Goal: Obtain resource: Download file/media

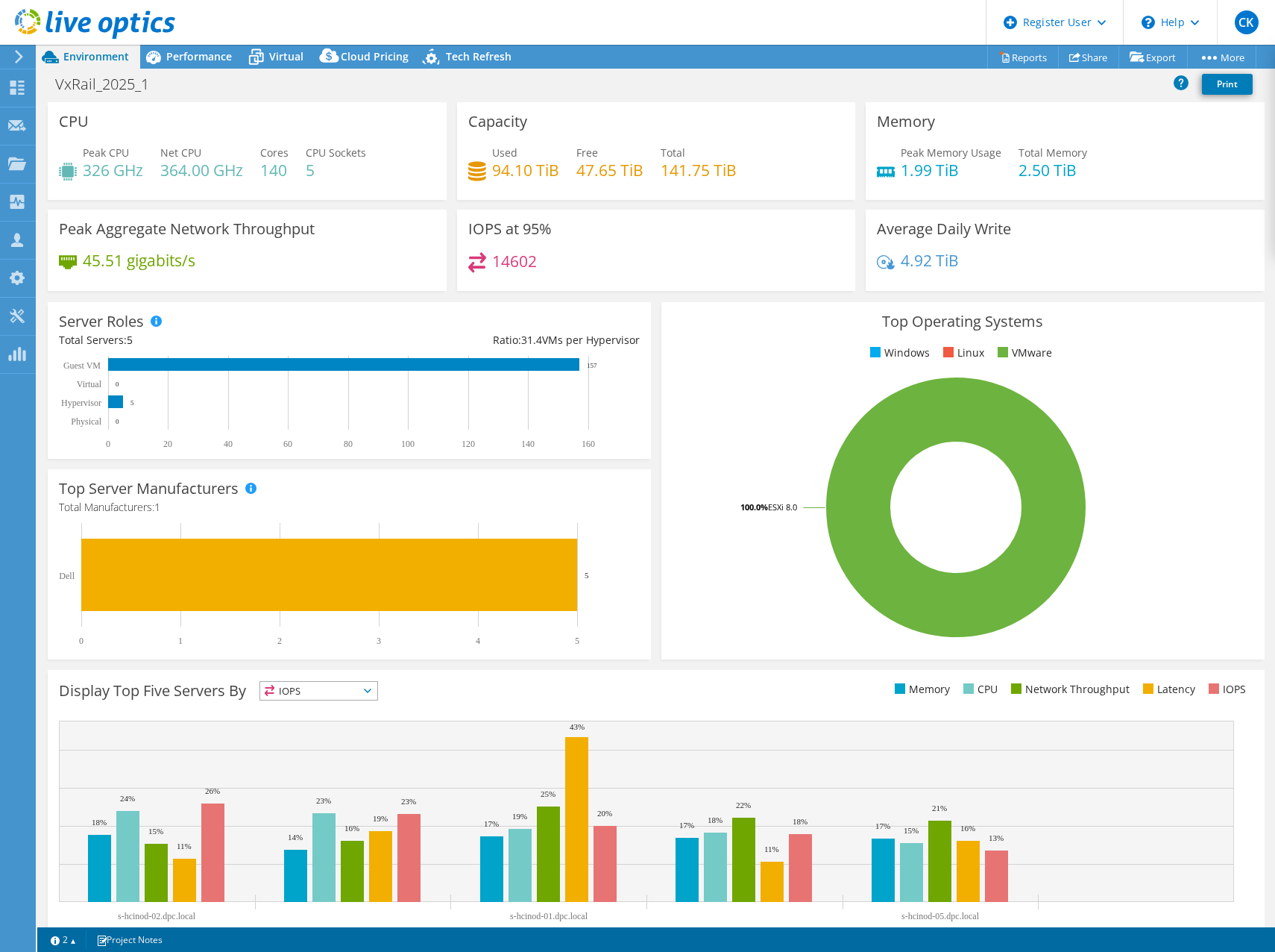
select select "EUFrankfurt"
select select "EUR"
click at [1001, 61] on link "Reports" at bounding box center [1023, 56] width 71 height 23
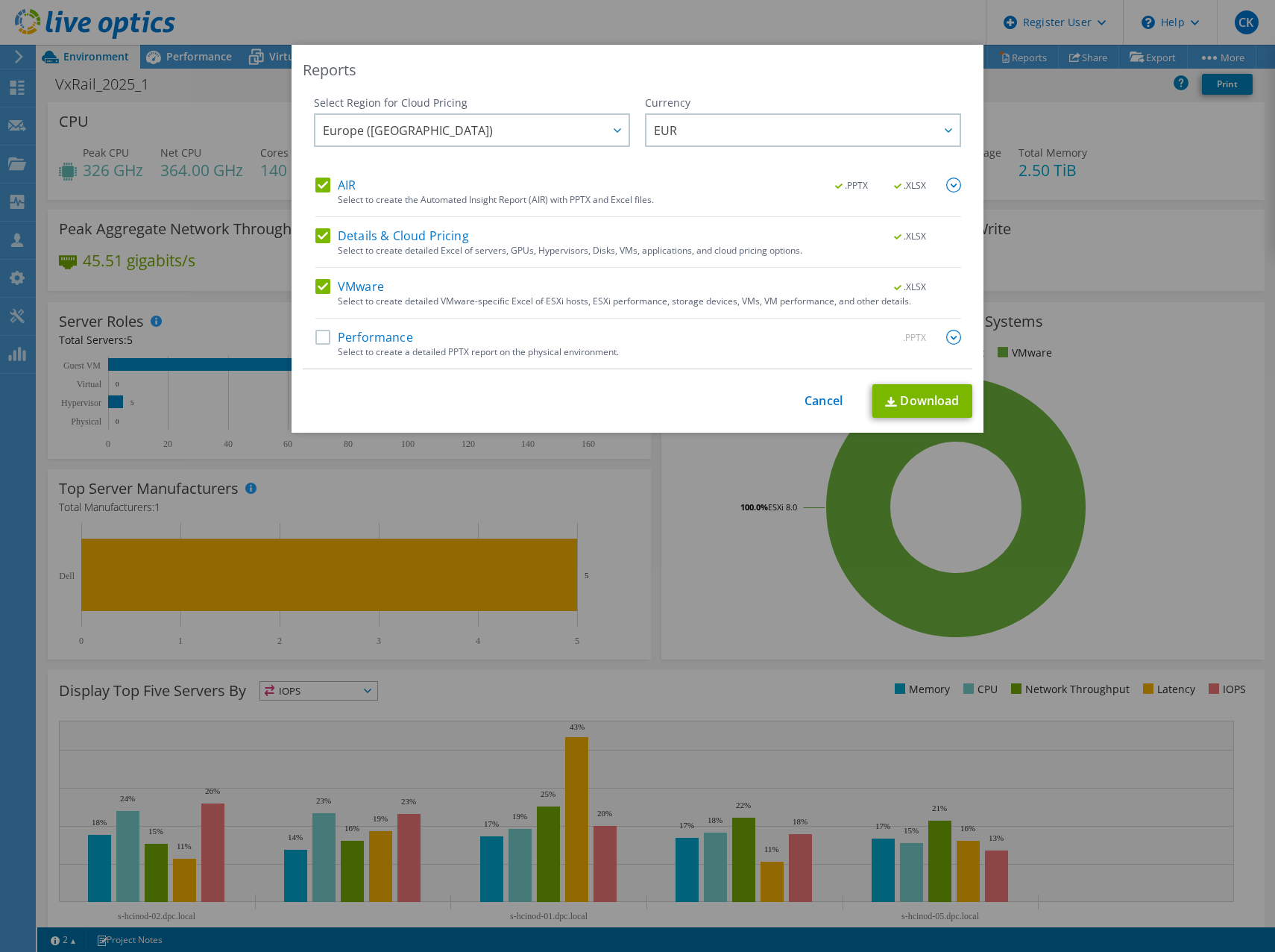
click at [319, 334] on label "Performance" at bounding box center [363, 337] width 98 height 15
click at [0, 0] on input "Performance" at bounding box center [0, 0] width 0 height 0
click at [953, 184] on img at bounding box center [953, 185] width 15 height 15
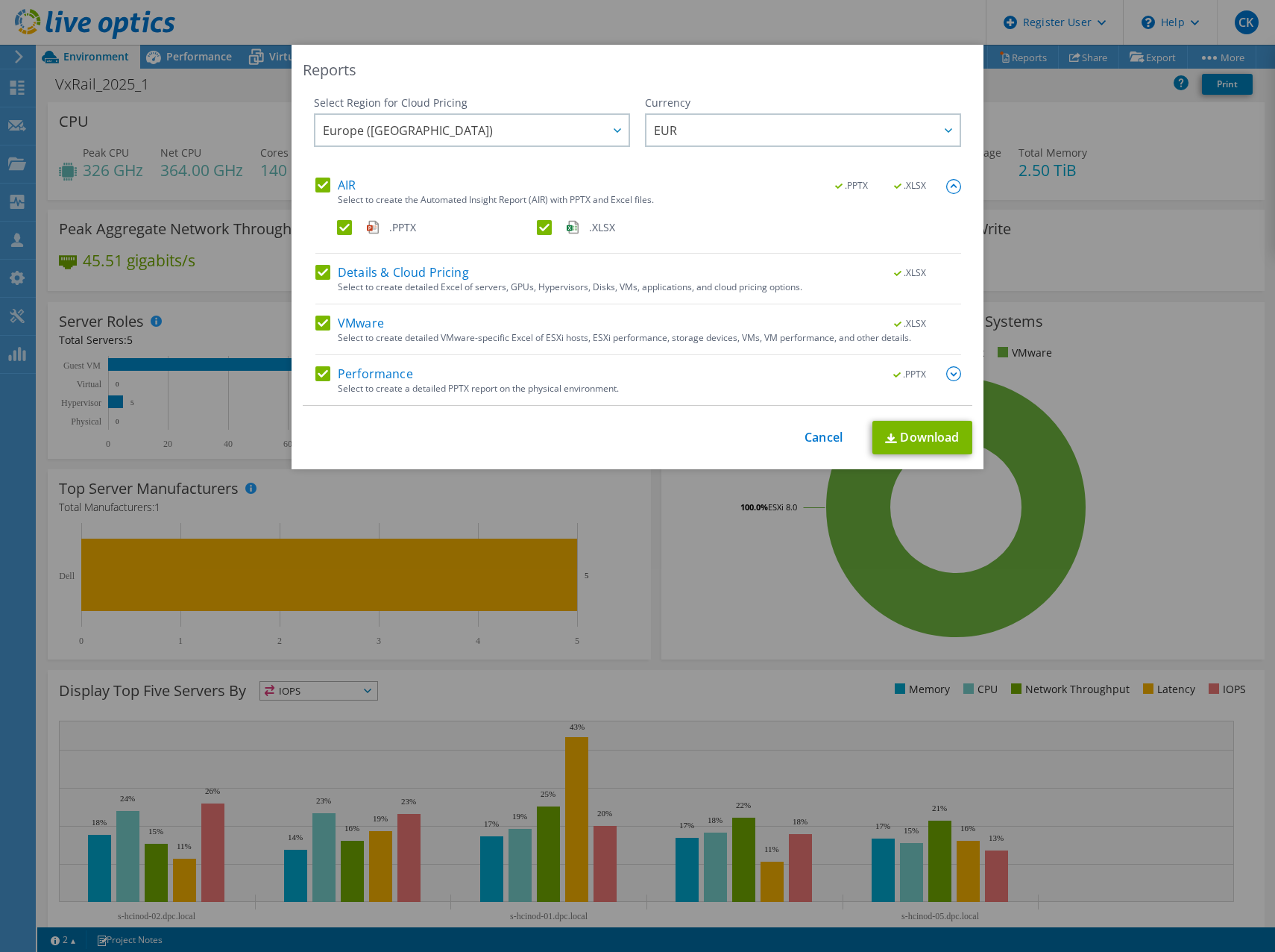
click at [315, 270] on label "Details & Cloud Pricing" at bounding box center [392, 272] width 154 height 15
click at [0, 0] on input "Details & Cloud Pricing" at bounding box center [0, 0] width 0 height 0
click at [949, 370] on img at bounding box center [953, 373] width 15 height 15
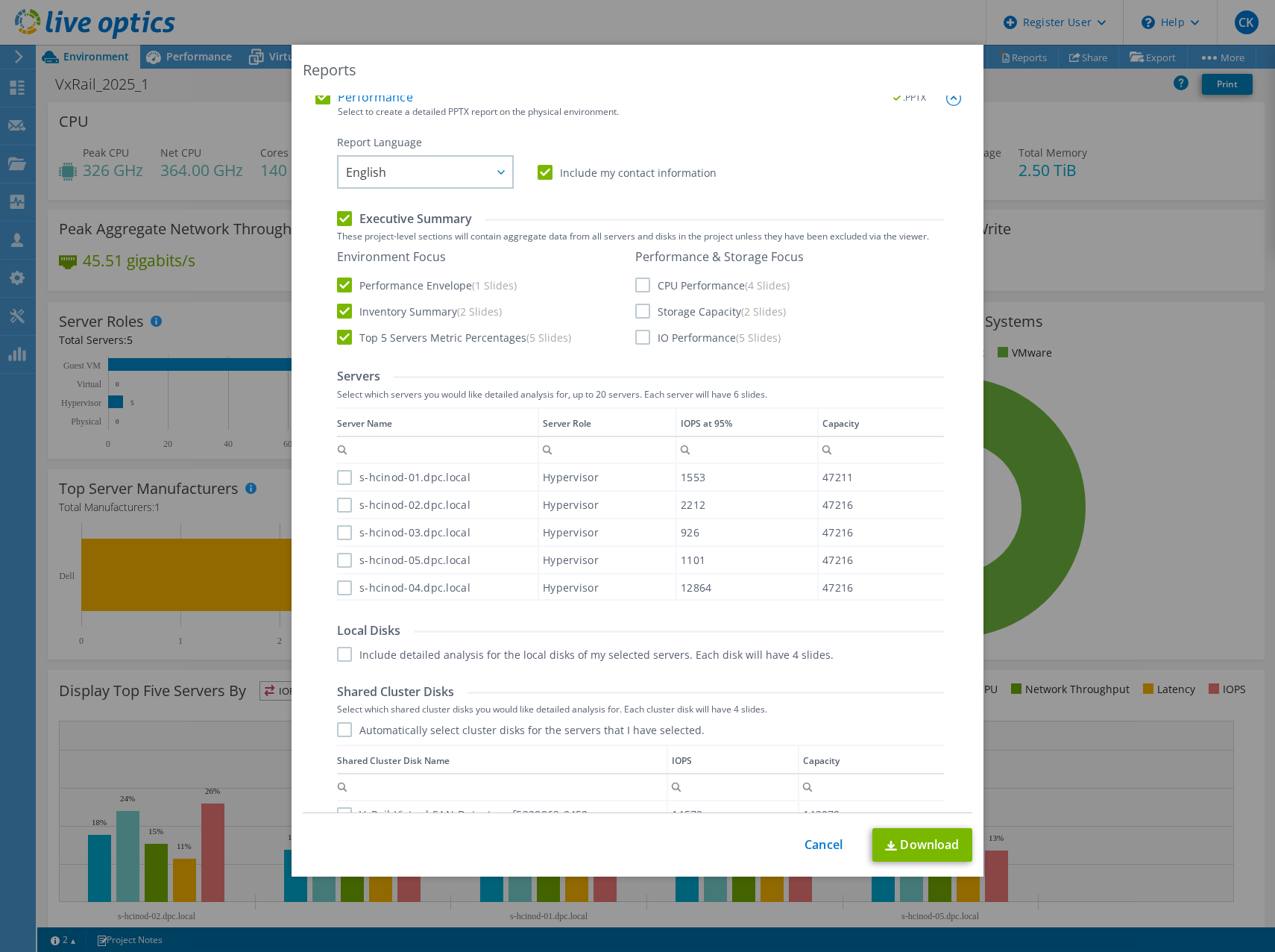
scroll to position [298, 0]
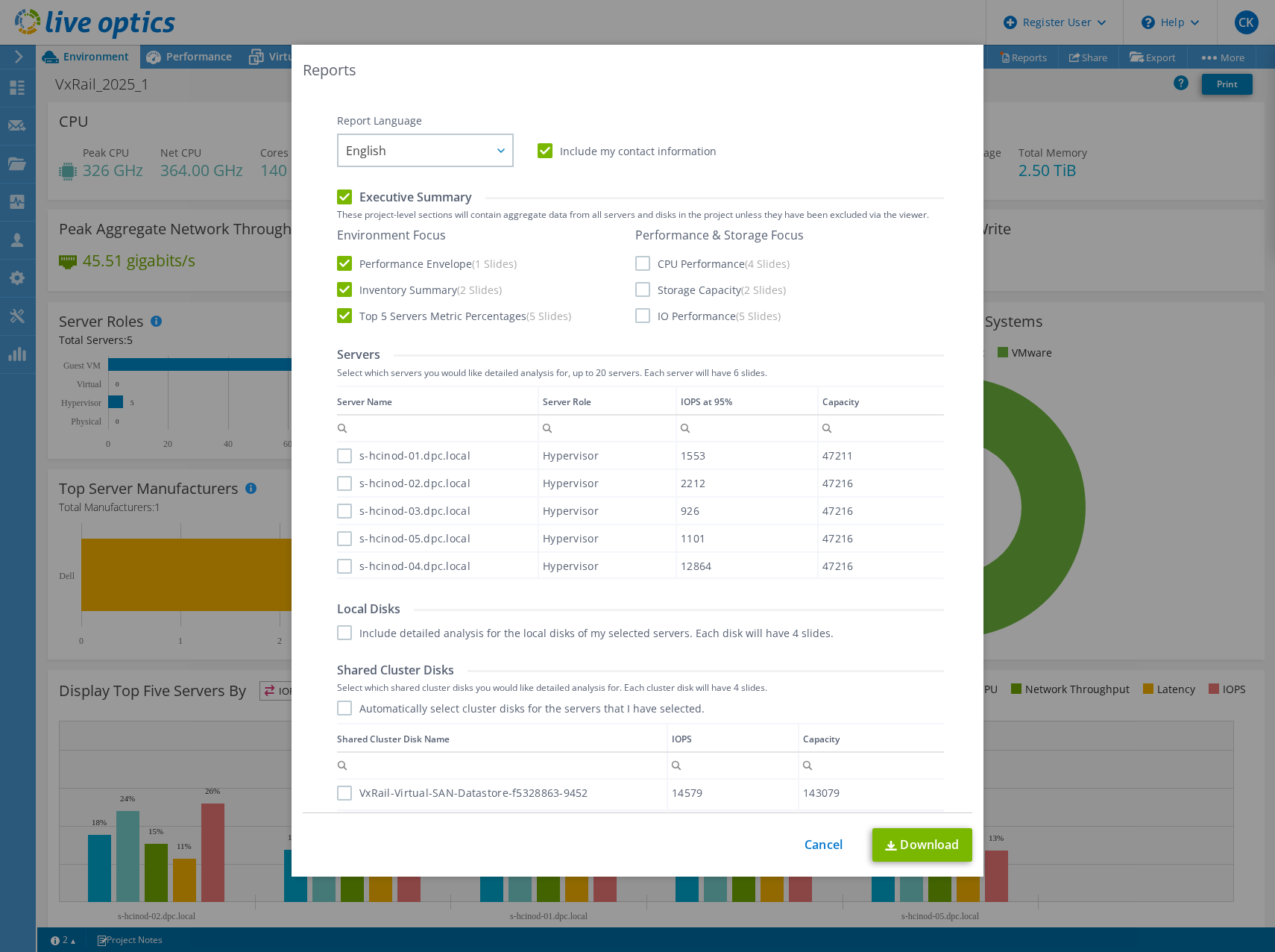
click at [340, 314] on label "Top 5 Servers Metric Percentages (5 Slides)" at bounding box center [453, 315] width 234 height 15
click at [0, 0] on input "Top 5 Servers Metric Percentages (5 Slides)" at bounding box center [0, 0] width 0 height 0
click at [635, 261] on label "CPU Performance (4 Slides)" at bounding box center [712, 263] width 154 height 15
click at [0, 0] on input "CPU Performance (4 Slides)" at bounding box center [0, 0] width 0 height 0
click at [638, 284] on label "Storage Capacity (2 Slides)" at bounding box center [710, 288] width 151 height 15
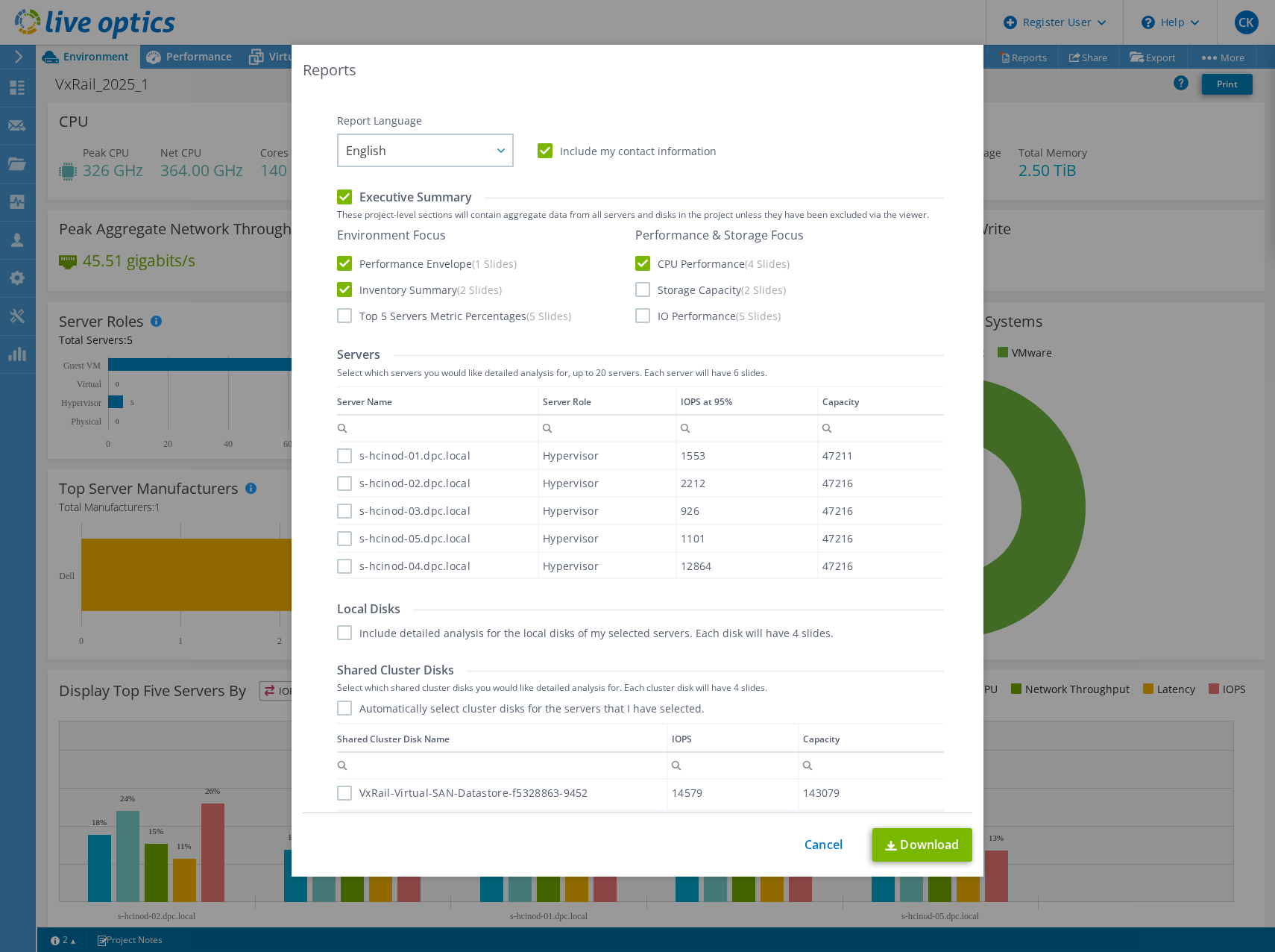
click at [0, 0] on input "Storage Capacity (2 Slides)" at bounding box center [0, 0] width 0 height 0
click at [638, 317] on label "IO Performance (5 Slides)" at bounding box center [707, 315] width 145 height 15
click at [0, 0] on input "IO Performance (5 Slides)" at bounding box center [0, 0] width 0 height 0
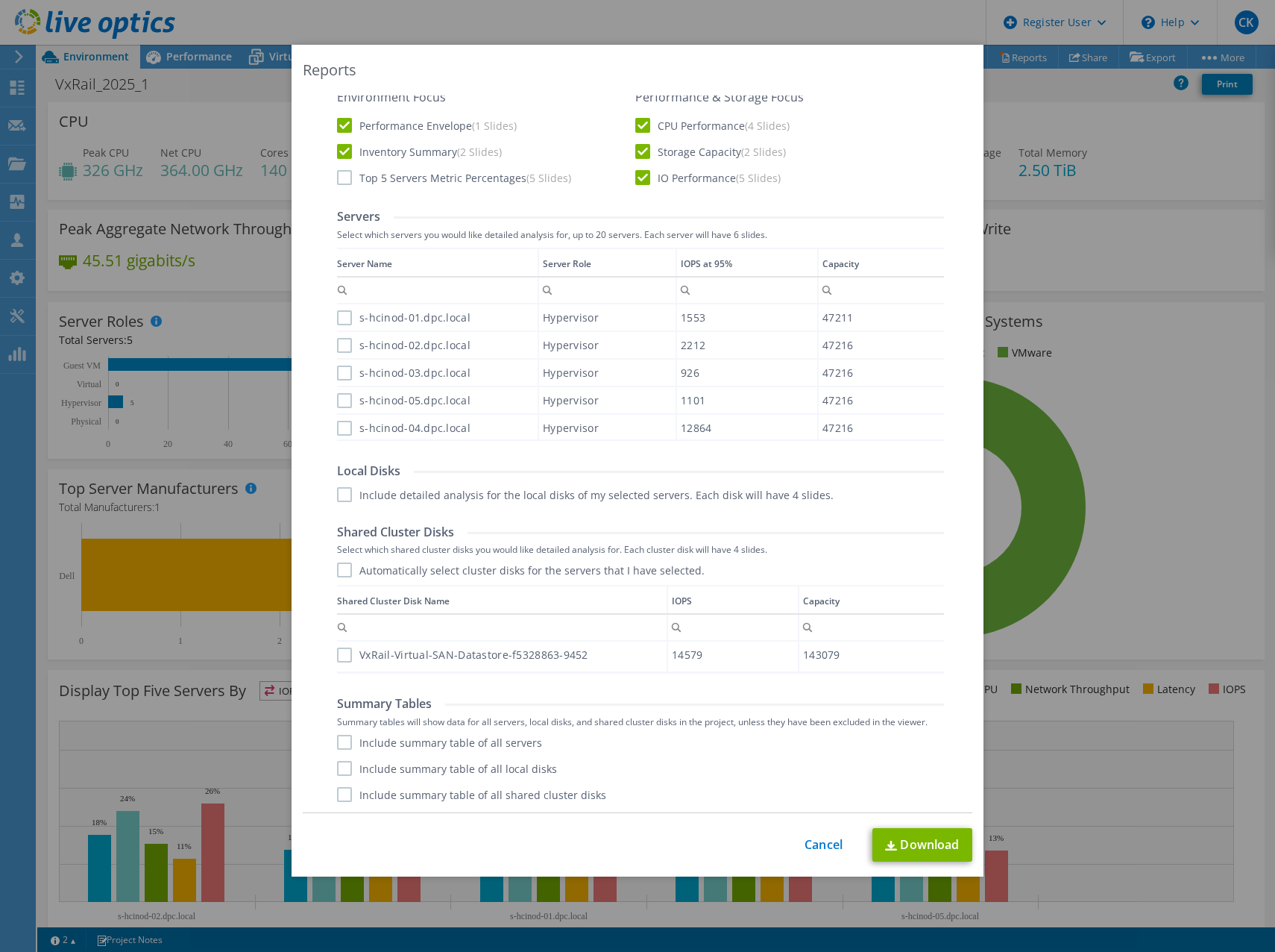
scroll to position [436, 0]
click at [344, 568] on label "Automatically select cluster disks for the servers that I have selected." at bounding box center [520, 569] width 367 height 15
click at [0, 0] on input "Automatically select cluster disks for the servers that I have selected." at bounding box center [0, 0] width 0 height 0
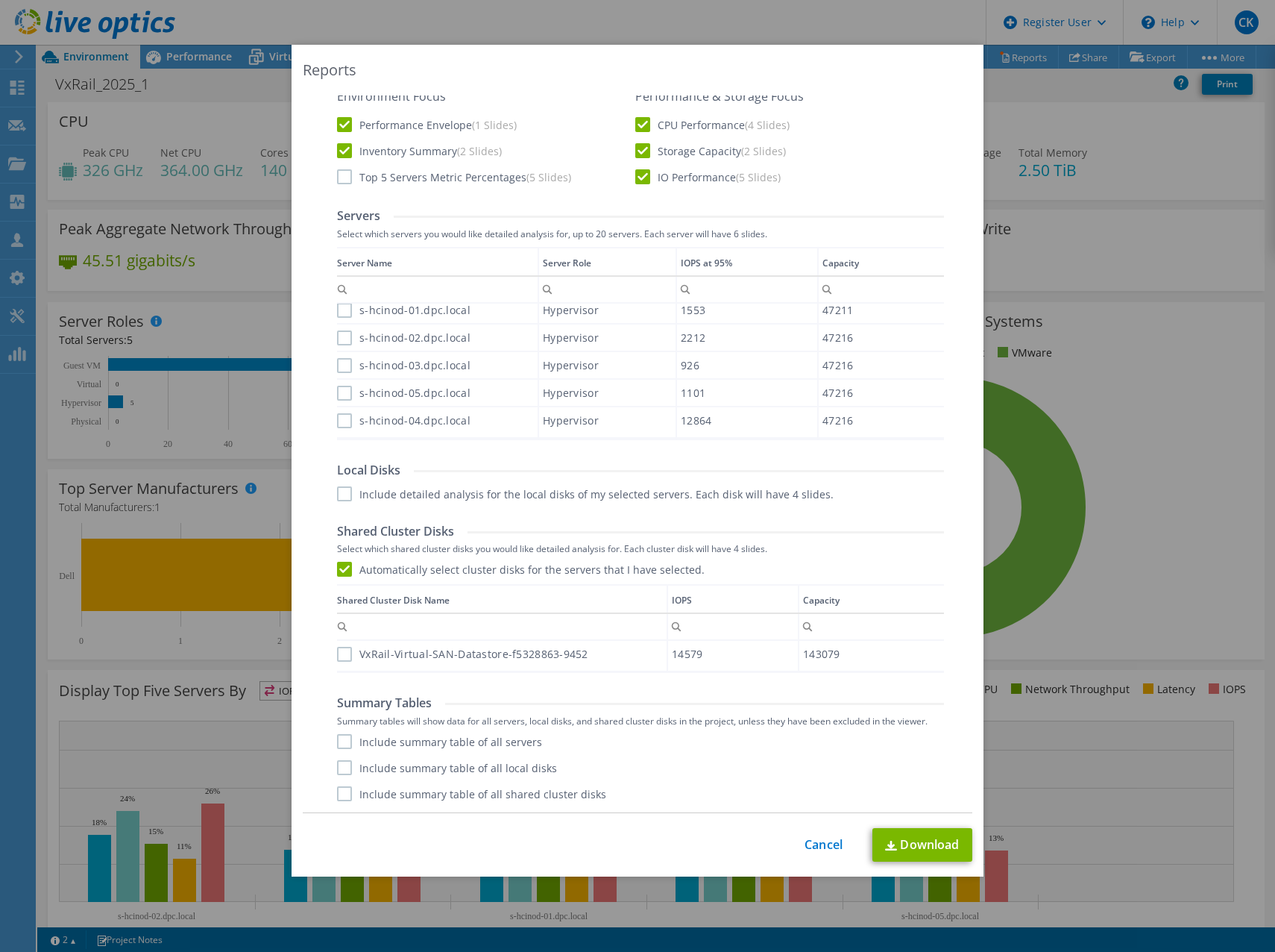
click at [342, 653] on label "VxRail-Virtual-SAN-Datastore-f5328863-9452" at bounding box center [462, 654] width 251 height 15
click at [0, 0] on input "VxRail-Virtual-SAN-Datastore-f5328863-9452" at bounding box center [0, 0] width 0 height 0
click at [337, 740] on label "Include summary table of all servers" at bounding box center [439, 741] width 205 height 15
click at [0, 0] on input "Include summary table of all servers" at bounding box center [0, 0] width 0 height 0
click at [343, 787] on label "Include summary table of all shared cluster disks" at bounding box center [471, 793] width 270 height 15
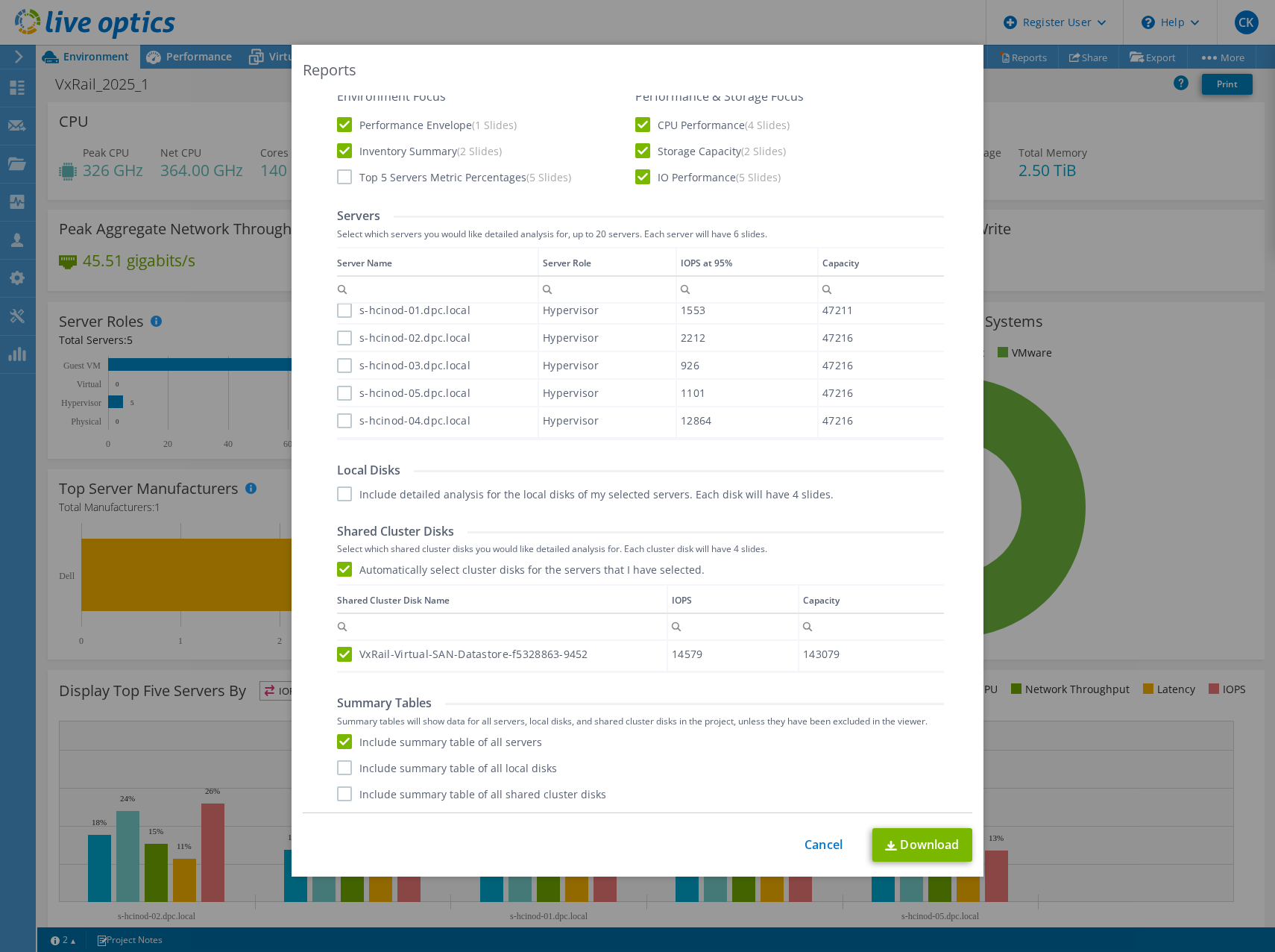
click at [0, 0] on input "Include summary table of all shared cluster disks" at bounding box center [0, 0] width 0 height 0
click at [928, 848] on link "Download" at bounding box center [921, 844] width 100 height 34
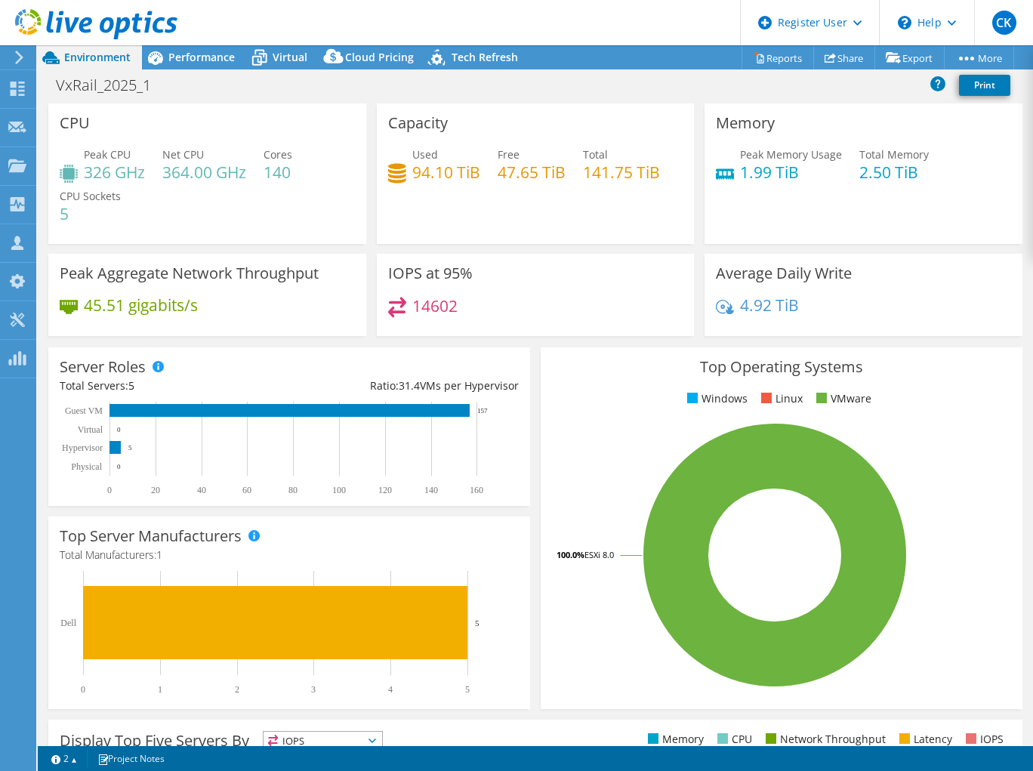
select select "EUFrankfurt"
select select "EUR"
